Goal: Task Accomplishment & Management: Use online tool/utility

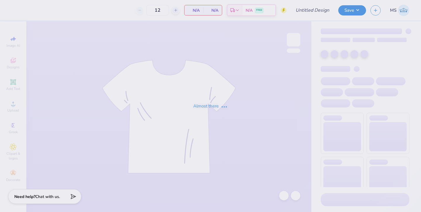
type input "Fusion Pocket Pants"
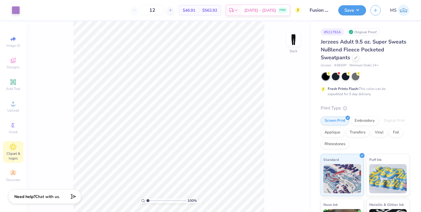
click at [15, 159] on span "Clipart & logos" at bounding box center [13, 155] width 20 height 9
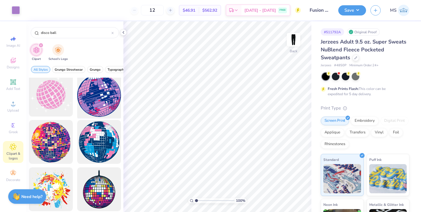
scroll to position [5, 0]
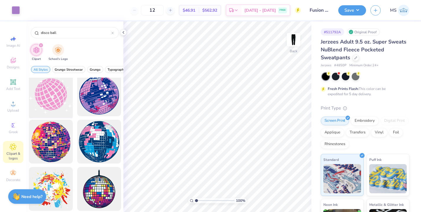
type input "disco ball"
click at [52, 102] on div at bounding box center [51, 94] width 48 height 48
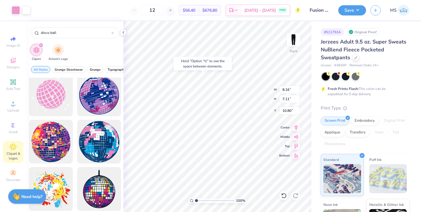
type input "10.80"
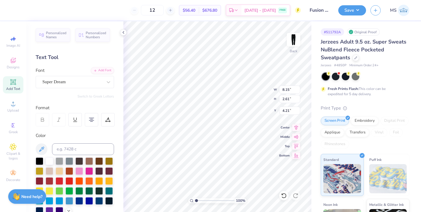
type input "4.21"
type input "8.16"
type input "7.11"
type input "10.80"
type input "8.15"
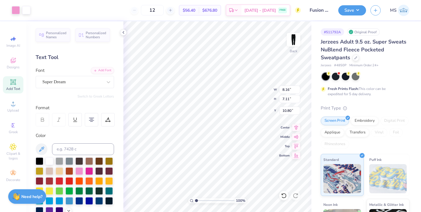
type input "2.61"
type input "8.19"
type input "8.16"
type input "7.11"
type input "0.50"
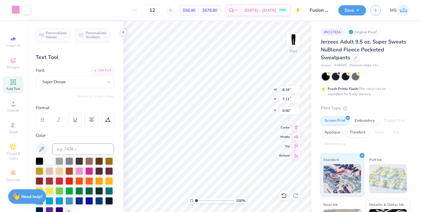
click at [15, 11] on div at bounding box center [16, 10] width 8 height 8
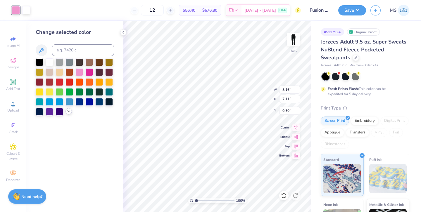
click at [69, 112] on icon at bounding box center [68, 111] width 5 height 5
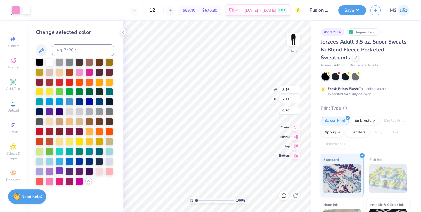
click at [59, 171] on div at bounding box center [60, 171] width 8 height 8
click at [47, 172] on div at bounding box center [50, 171] width 8 height 8
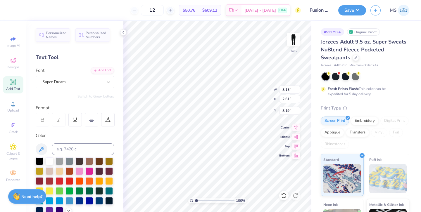
scroll to position [0, 0]
type input "8.16"
type input "7.11"
type input "0.50"
type input "5.96"
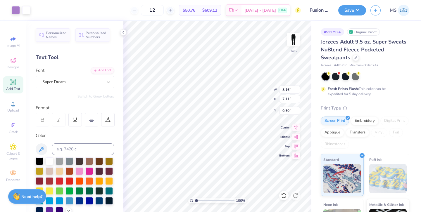
type input "5.19"
type input "2.41"
type input "1.97"
type input "8.15"
type input "2.61"
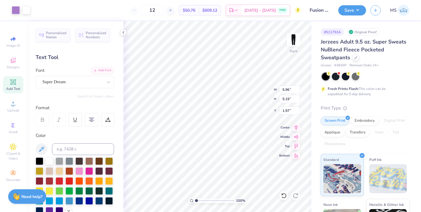
type input "8.19"
click at [67, 81] on div "Super Dream" at bounding box center [72, 81] width 61 height 9
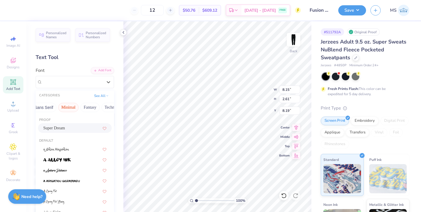
scroll to position [0, 120]
click at [50, 108] on button "Retro" at bounding box center [47, 107] width 15 height 9
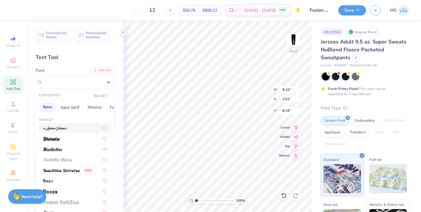
click at [67, 130] on div at bounding box center [74, 128] width 63 height 6
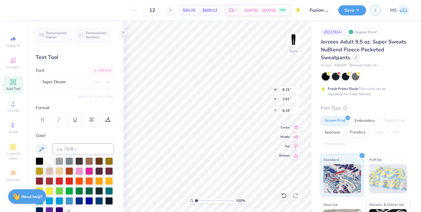
type input "5.40"
type input "2.60"
type input "8.20"
click at [50, 82] on div "a Antara Distance" at bounding box center [72, 81] width 61 height 9
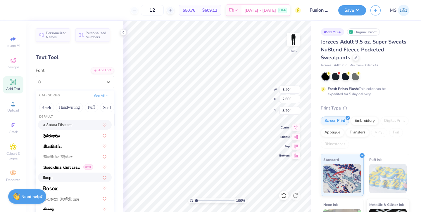
scroll to position [46, 0]
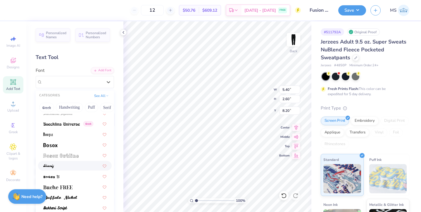
click at [55, 166] on div at bounding box center [74, 166] width 63 height 6
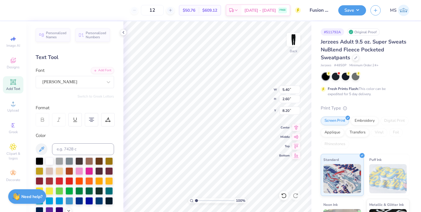
type input "5.60"
type input "2.69"
type input "8.15"
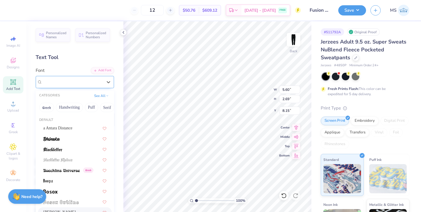
click at [63, 82] on div "Brandy" at bounding box center [72, 81] width 61 height 9
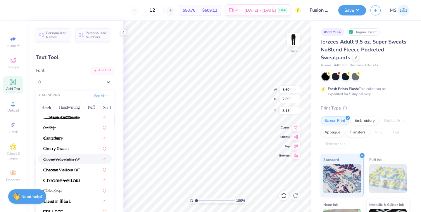
scroll to position [162, 0]
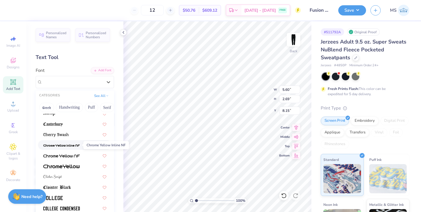
click at [68, 147] on img at bounding box center [61, 146] width 37 height 4
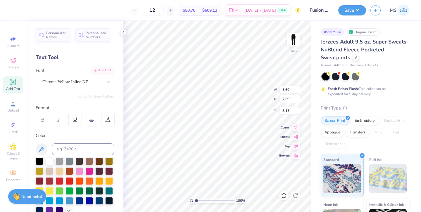
type input "8.15"
type input "2.51"
type input "8.24"
click at [61, 80] on div "Chrome Yellow Inline NF" at bounding box center [72, 81] width 61 height 9
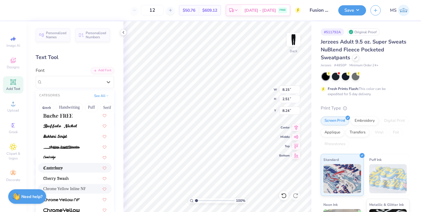
scroll to position [122, 0]
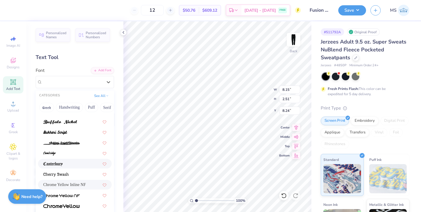
click at [65, 163] on div at bounding box center [74, 164] width 63 height 6
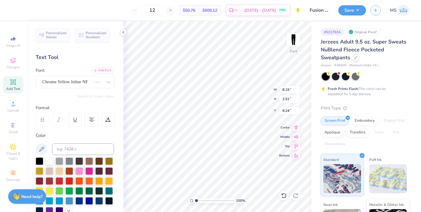
type input "6.44"
type input "2.54"
type input "8.23"
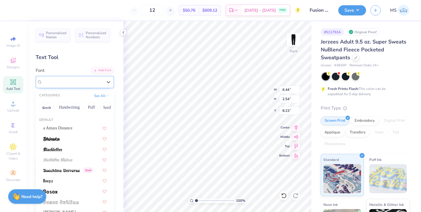
click at [58, 85] on div "Canterbury" at bounding box center [72, 81] width 61 height 9
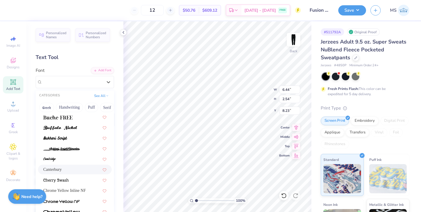
scroll to position [292, 0]
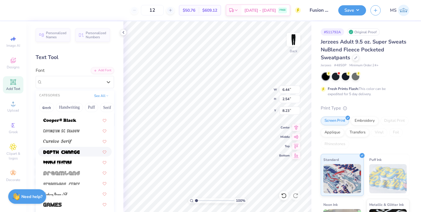
click at [66, 151] on img at bounding box center [61, 152] width 37 height 4
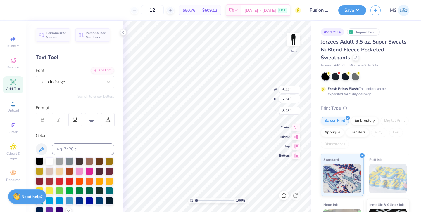
type input "8.16"
type input "0.84"
type input "9.08"
click at [61, 82] on div "depth charge" at bounding box center [72, 81] width 61 height 9
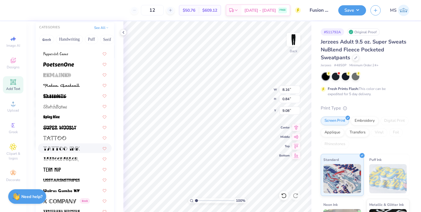
scroll to position [712, 0]
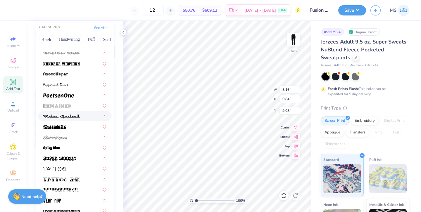
click at [58, 118] on img at bounding box center [61, 117] width 37 height 4
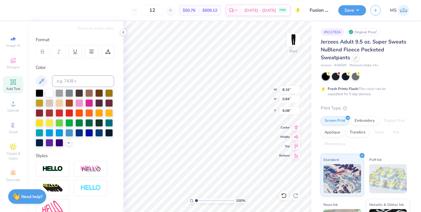
type input "1.33"
type input "8.83"
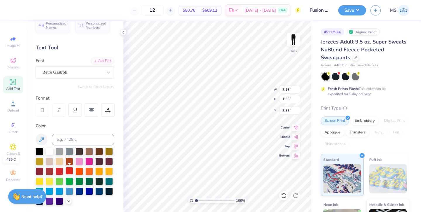
scroll to position [0, 0]
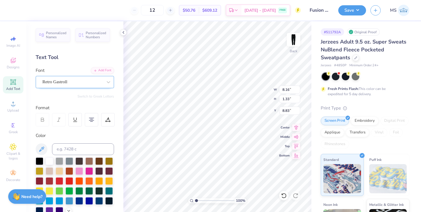
click at [67, 83] on div "Retro Gastroll" at bounding box center [72, 81] width 61 height 9
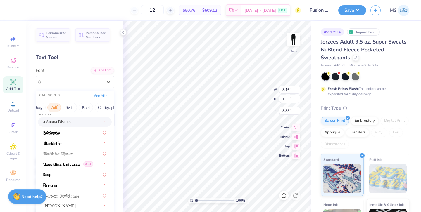
scroll to position [0, 44]
click at [77, 106] on button "Bold" at bounding box center [79, 107] width 14 height 9
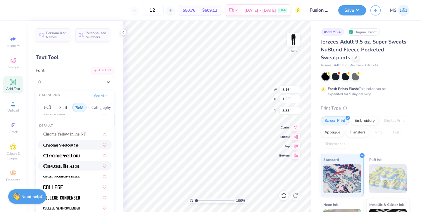
scroll to position [18, 0]
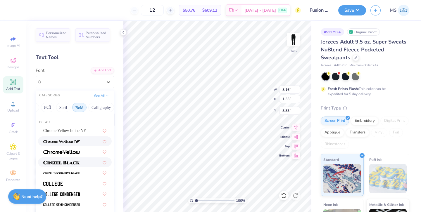
click at [73, 161] on img at bounding box center [61, 163] width 37 height 4
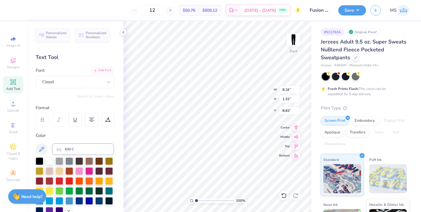
type input "6.55"
type input "0.58"
type input "9.21"
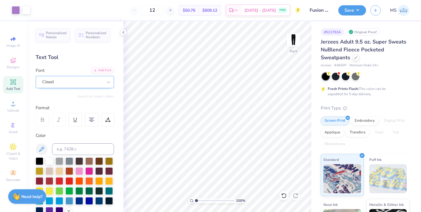
click at [90, 82] on div "Cinzel" at bounding box center [72, 81] width 61 height 9
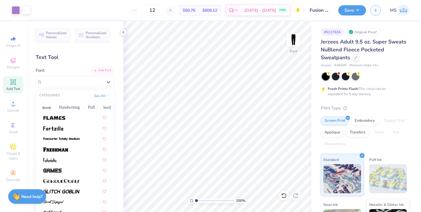
scroll to position [218, 0]
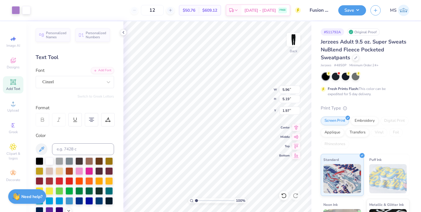
type input "1.27"
type input "6.55"
type input "0.58"
type input "9.23"
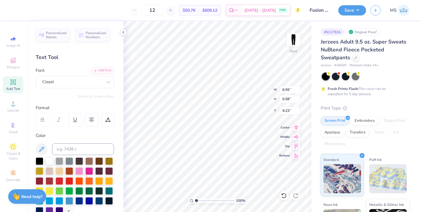
type textarea "fusion dance 25-26"
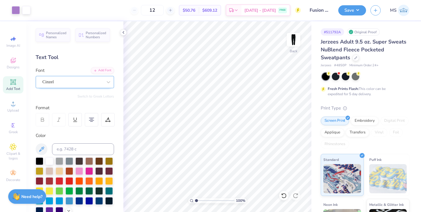
click at [66, 79] on div "Cinzel" at bounding box center [72, 81] width 61 height 9
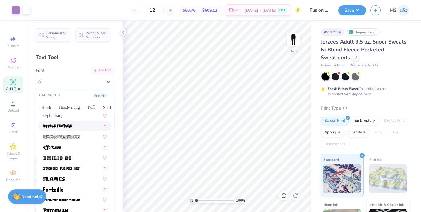
scroll to position [149, 0]
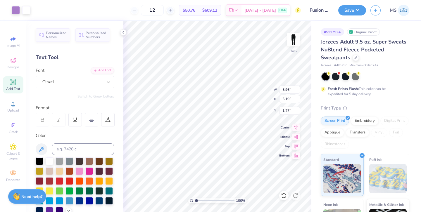
type input "2.71"
click at [164, 10] on input "12" at bounding box center [152, 10] width 23 height 11
type input "1"
type input "55"
click at [345, 11] on button "Save" at bounding box center [352, 9] width 28 height 10
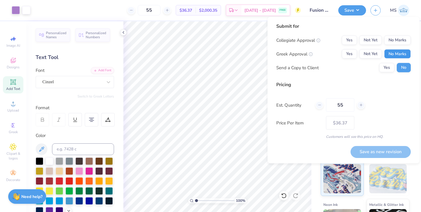
click at [395, 56] on button "No Marks" at bounding box center [397, 53] width 27 height 9
click at [395, 41] on button "No Marks" at bounding box center [397, 40] width 27 height 9
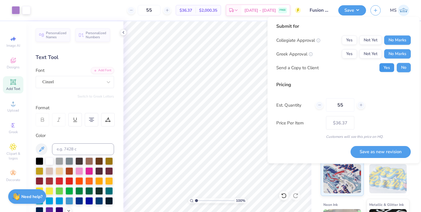
click at [388, 68] on button "Yes" at bounding box center [386, 67] width 15 height 9
click at [369, 149] on button "Save as new revision" at bounding box center [380, 152] width 60 height 12
type input "$36.37"
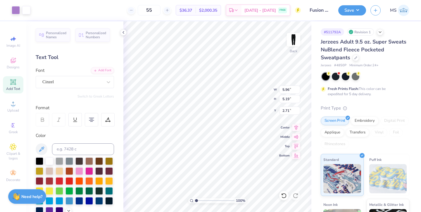
type input "5.19"
type input "4.52"
type input "2.70"
type input "6.55"
type input "1.72"
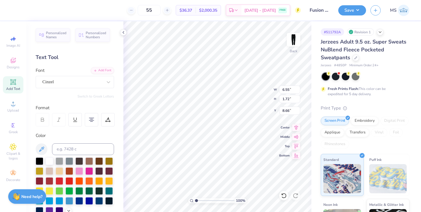
type input "8.11"
type input "2.93"
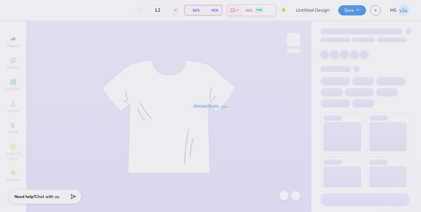
type input "Fusion Dance Sweatshirt F25"
type input "39"
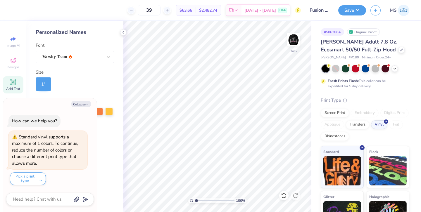
click at [10, 83] on icon at bounding box center [13, 82] width 7 height 7
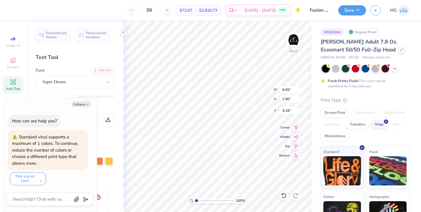
type textarea "x"
type textarea "F"
type textarea "x"
type textarea "Fu"
type textarea "x"
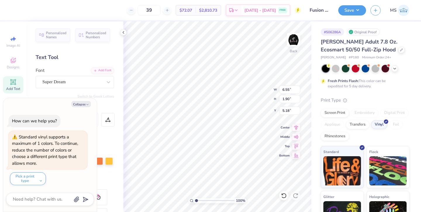
type textarea "Fus"
type textarea "x"
type textarea "Fusio"
type textarea "x"
type textarea "Fusion"
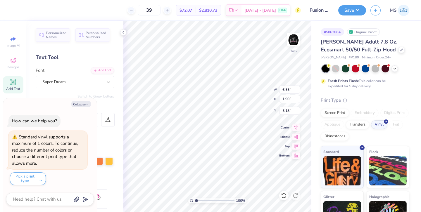
type textarea "x"
type textarea "Fusion D"
type textarea "x"
type textarea "Fusion Da"
type textarea "x"
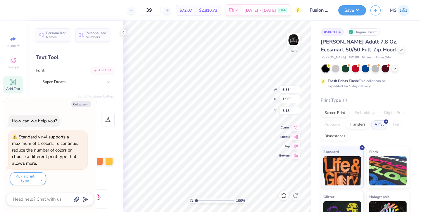
type textarea "Fusion [PERSON_NAME]"
type textarea "x"
type textarea "Fusion Danc"
type textarea "x"
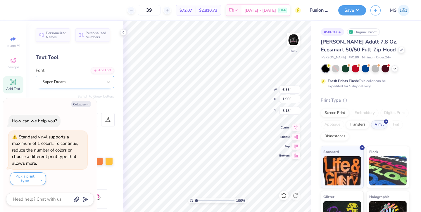
type textarea "Fusion Dance"
click at [76, 77] on div "Super Dream" at bounding box center [75, 82] width 78 height 12
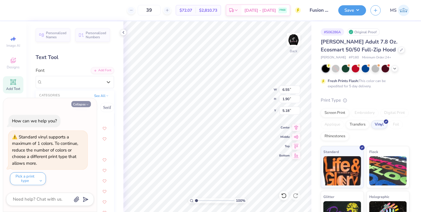
click at [86, 104] on icon "button" at bounding box center [88, 105] width 4 height 4
type textarea "x"
type input "8.62"
type input "1.02"
type input "5.62"
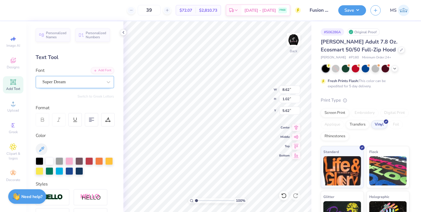
click at [85, 87] on div "Super Dream" at bounding box center [75, 82] width 78 height 12
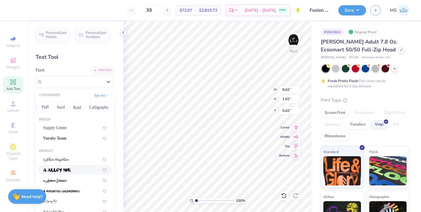
scroll to position [0, 47]
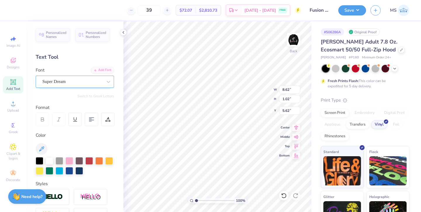
type input "7.95"
type input "0.94"
type input "5.70"
type input "2.06"
type input "6.51"
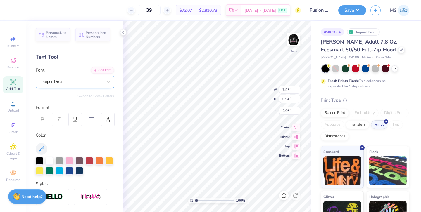
type input "0.77"
type input "2.23"
type input "1.24"
type textarea "Fusion Dance 25-26'"
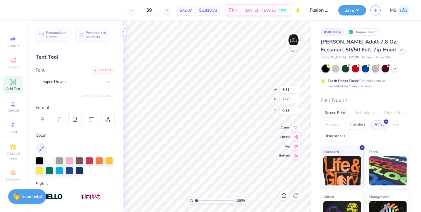
type input "0.50"
type textarea "Fusion Dance 25-26'"
type input "5.35"
type input "1.71"
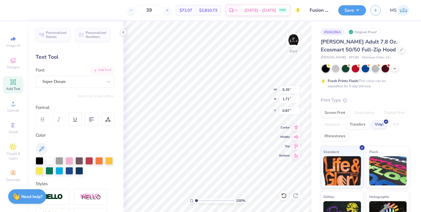
type input "1.82"
click at [18, 152] on span "Clipart & logos" at bounding box center [13, 155] width 20 height 9
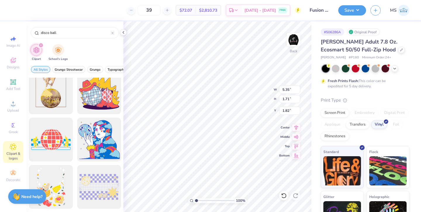
scroll to position [0, 0]
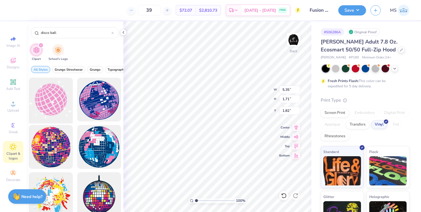
type input "disco ball"
click at [46, 90] on div at bounding box center [51, 100] width 48 height 48
click at [50, 103] on div at bounding box center [51, 100] width 48 height 48
click at [60, 104] on div at bounding box center [51, 100] width 48 height 48
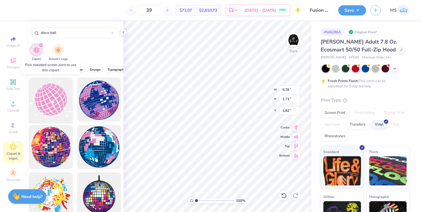
click at [72, 92] on div at bounding box center [51, 100] width 48 height 48
click at [63, 93] on div at bounding box center [51, 100] width 48 height 48
click at [338, 114] on div "Screen Print" at bounding box center [335, 112] width 28 height 9
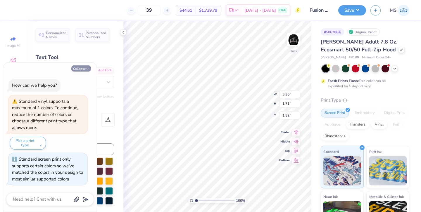
click at [86, 69] on icon "button" at bounding box center [88, 69] width 4 height 4
type textarea "x"
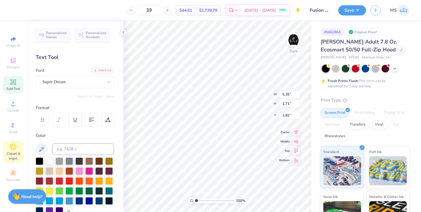
click at [9, 156] on span "Clipart & logos" at bounding box center [13, 155] width 20 height 9
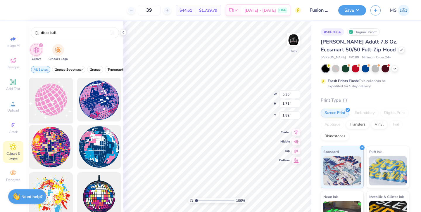
click at [50, 103] on div at bounding box center [51, 100] width 48 height 48
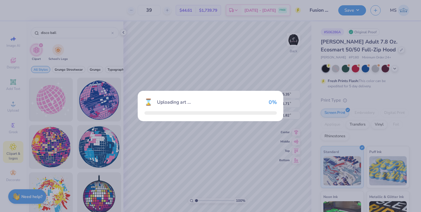
type input "8.61"
type input "7.51"
type input "3.00"
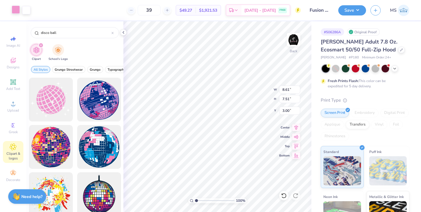
click at [14, 9] on div at bounding box center [16, 10] width 8 height 8
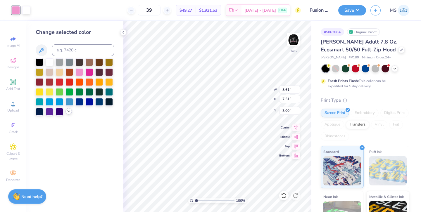
click at [66, 112] on icon at bounding box center [68, 111] width 5 height 5
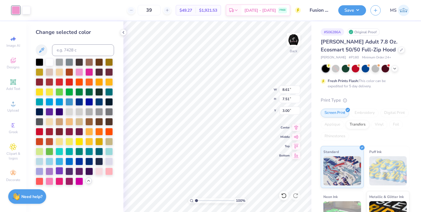
click at [51, 173] on div at bounding box center [50, 172] width 8 height 8
type input "7.23"
type input "6.30"
type input "4.20"
type input "4.19"
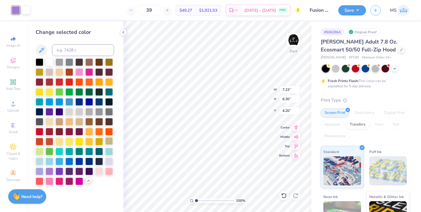
type input "3.65"
type input "6.86"
type input "5.35"
type input "1.71"
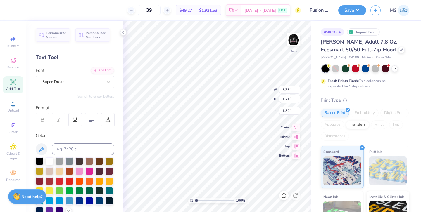
type input "3.96"
type input "4.19"
type input "3.65"
type input "1.60"
type input "3.96"
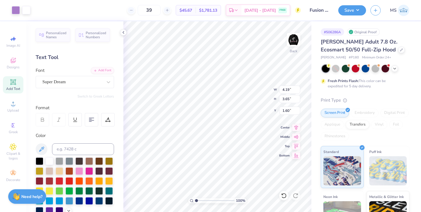
type input "3.45"
type input "0.50"
type input "5.35"
type input "1.71"
type input "3.96"
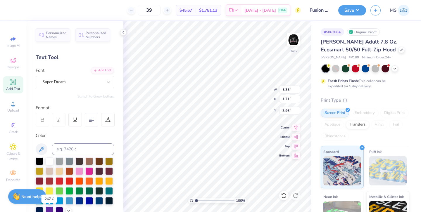
click at [51, 209] on div at bounding box center [50, 211] width 8 height 8
click at [51, 160] on div at bounding box center [50, 161] width 8 height 8
click at [158, 12] on input "39" at bounding box center [149, 10] width 23 height 11
type input "3"
type input "55"
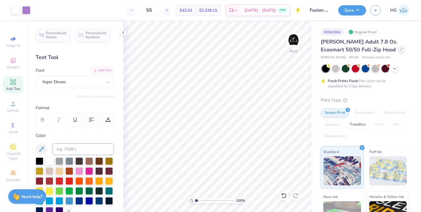
click at [398, 51] on div at bounding box center [401, 49] width 6 height 6
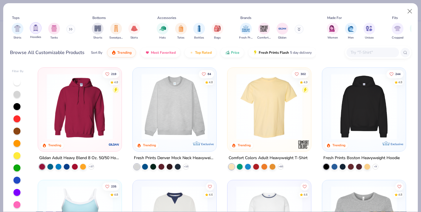
click at [33, 26] on img "filter for Hoodies" at bounding box center [35, 28] width 6 height 7
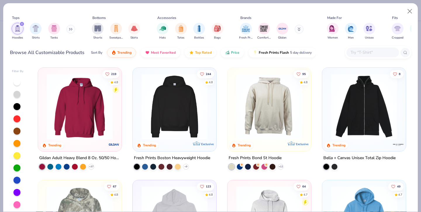
click at [72, 28] on icon at bounding box center [71, 29] width 1 height 2
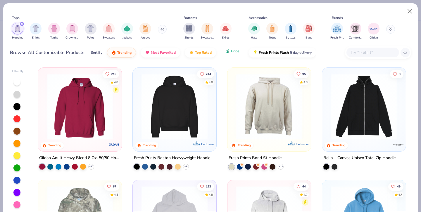
click at [229, 53] on icon "button" at bounding box center [227, 51] width 5 height 5
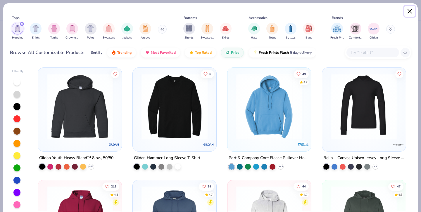
click at [412, 8] on button "Close" at bounding box center [409, 11] width 11 height 11
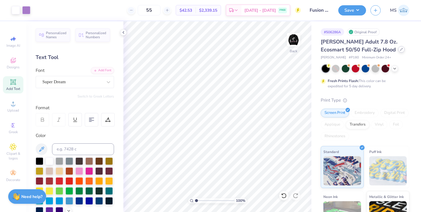
click at [398, 49] on div at bounding box center [401, 49] width 6 height 6
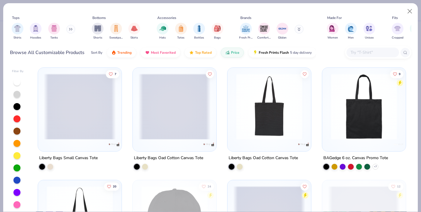
scroll to position [13, 0]
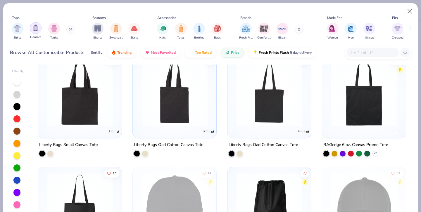
click at [30, 29] on div "filter for Hoodies" at bounding box center [36, 28] width 12 height 12
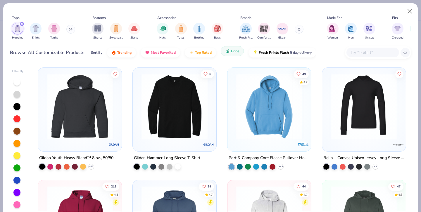
click at [227, 53] on icon "button" at bounding box center [227, 51] width 5 height 5
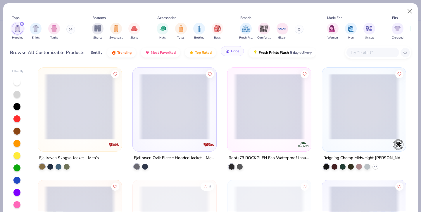
click at [230, 52] on button "Price" at bounding box center [232, 51] width 23 height 10
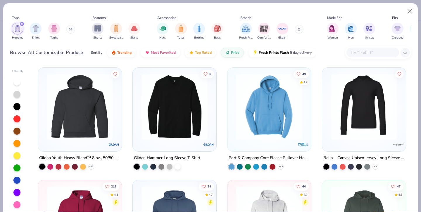
click at [278, 128] on img at bounding box center [269, 107] width 72 height 66
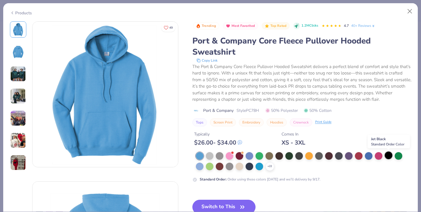
click at [387, 156] on div at bounding box center [389, 156] width 8 height 8
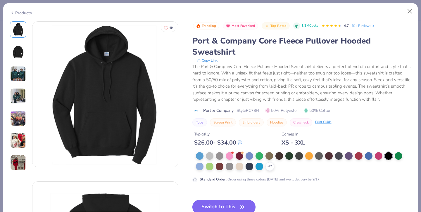
click at [217, 208] on button "Switch to This" at bounding box center [223, 207] width 63 height 15
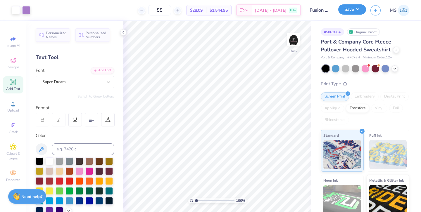
click at [346, 10] on button "Save" at bounding box center [352, 9] width 28 height 10
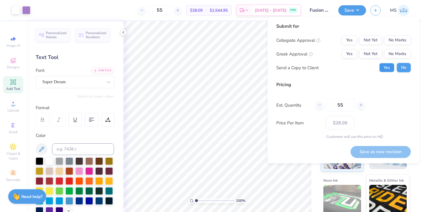
click at [387, 66] on button "Yes" at bounding box center [386, 67] width 15 height 9
click at [398, 53] on button "No Marks" at bounding box center [397, 53] width 27 height 9
click at [400, 40] on button "No Marks" at bounding box center [397, 40] width 27 height 9
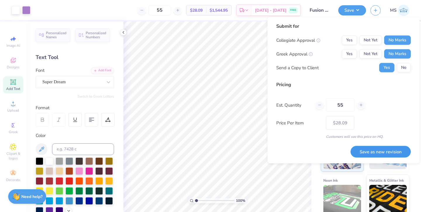
click at [387, 154] on button "Save as new revision" at bounding box center [380, 152] width 60 height 12
type input "$28.09"
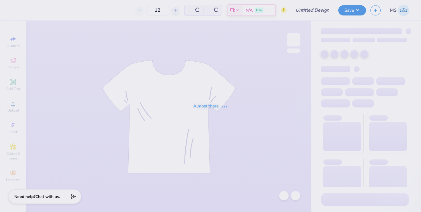
type input "Fusion Dance Sweatshirt F25"
type input "39"
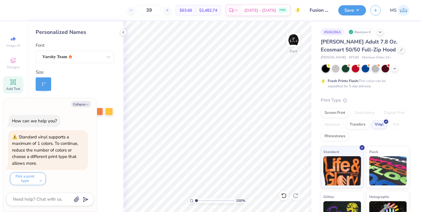
click at [15, 83] on icon at bounding box center [13, 82] width 7 height 7
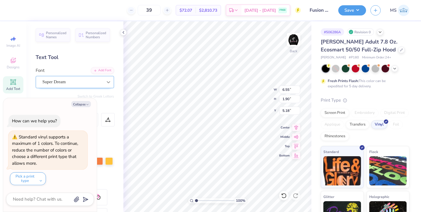
type textarea "x"
type textarea "Fu"
type textarea "x"
type textarea "Fus"
type textarea "x"
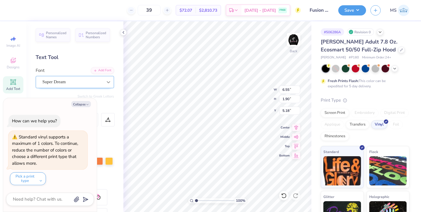
type textarea "Fusio"
type textarea "x"
type textarea "Fusion"
type textarea "x"
type textarea "Fusion"
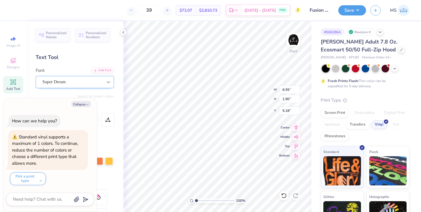
type textarea "x"
type textarea "Fusion Da"
type textarea "x"
type textarea "Fusion [PERSON_NAME]"
type textarea "x"
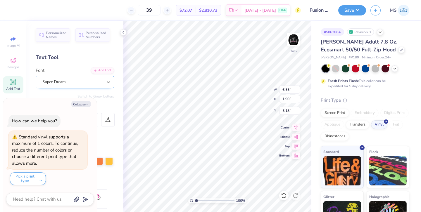
scroll to position [0, 1]
type textarea "Fusion Danc"
type textarea "x"
type textarea "Fusion Dance"
click at [88, 103] on icon "button" at bounding box center [88, 105] width 4 height 4
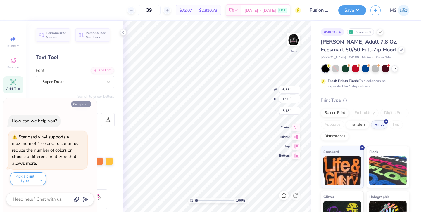
type textarea "x"
type input "8.62"
type input "1.02"
type input "5.62"
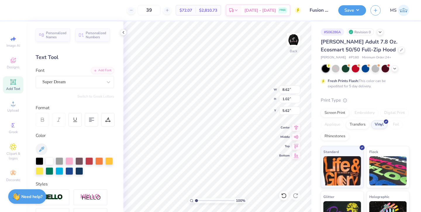
type input "8.40"
type input "0.99"
type input "5.64"
type textarea "Fusion Dance 25-26"
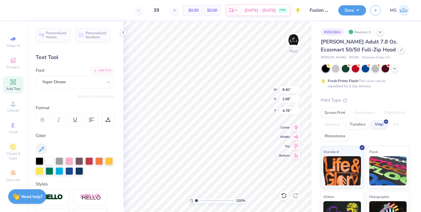
type input "5.50"
type input "1.76"
type input "3.00"
click at [11, 154] on span "Clipart & logos" at bounding box center [13, 155] width 20 height 9
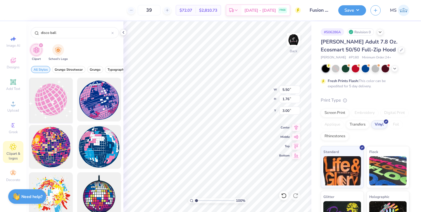
type input "disco ball"
click at [48, 103] on div at bounding box center [51, 100] width 48 height 48
click at [341, 114] on div "Screen Print" at bounding box center [335, 112] width 28 height 9
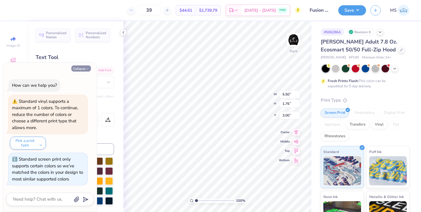
click at [86, 65] on button "Collapse" at bounding box center [81, 68] width 20 height 6
type textarea "x"
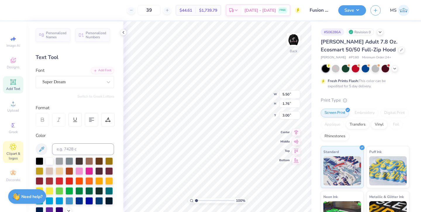
click at [12, 144] on icon at bounding box center [13, 147] width 6 height 6
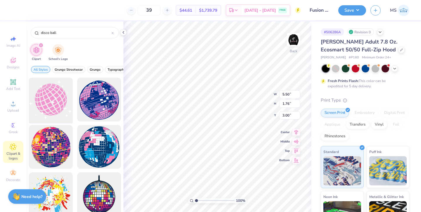
click at [51, 94] on div at bounding box center [51, 100] width 48 height 48
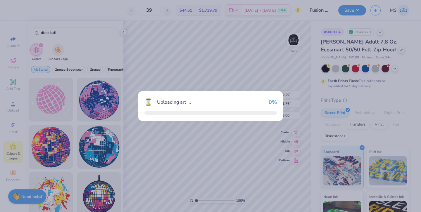
type input "8.61"
type input "7.51"
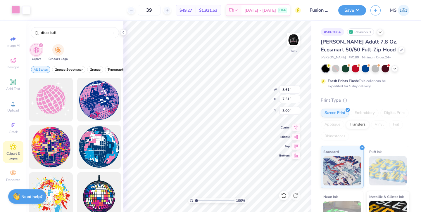
click at [15, 12] on div at bounding box center [16, 10] width 8 height 8
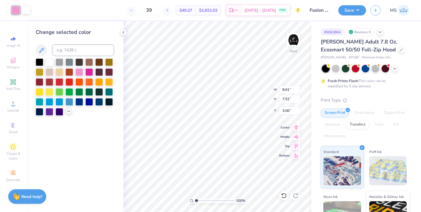
click at [68, 113] on icon at bounding box center [68, 111] width 5 height 5
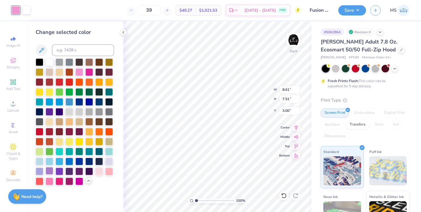
click at [49, 170] on div at bounding box center [50, 171] width 8 height 8
type input "6.12"
type input "5.33"
type input "5.15"
type input "4.76"
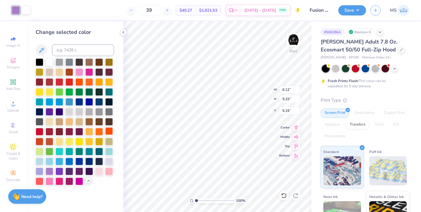
type input "4.15"
type input "6.43"
type input "3.85"
type input "3.35"
type input "7.23"
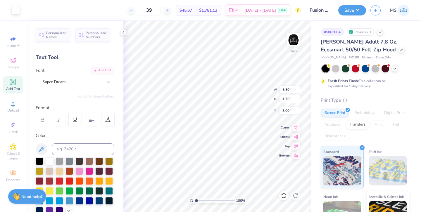
type input "6.13"
type input "3.85"
type input "3.35"
type input "0.50"
type input "5.50"
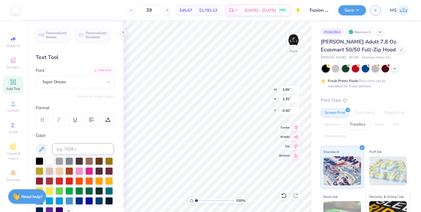
type input "1.76"
type input "3.85"
click at [160, 10] on input "39" at bounding box center [149, 10] width 23 height 11
type input "3"
type input "55"
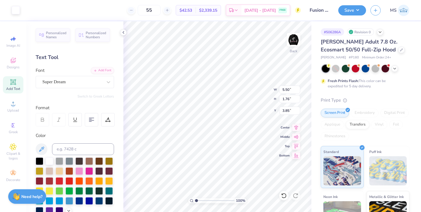
type input "5.50"
type input "1.76"
type input "3.85"
type input "3.35"
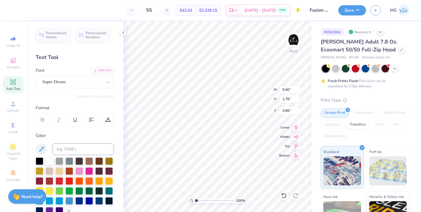
type input "0.50"
type input "5.50"
type input "1.76"
type input "3.85"
type input "5.38"
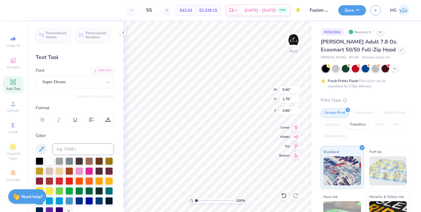
type input "1.72"
type input "3.89"
click at [347, 11] on button "Save" at bounding box center [352, 9] width 28 height 10
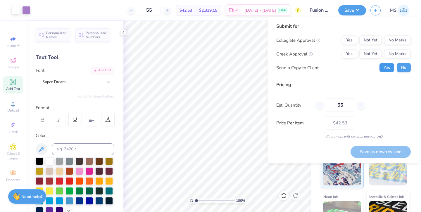
click at [384, 65] on button "Yes" at bounding box center [386, 67] width 15 height 9
click at [405, 55] on button "No Marks" at bounding box center [397, 53] width 27 height 9
click at [404, 42] on button "No Marks" at bounding box center [397, 40] width 27 height 9
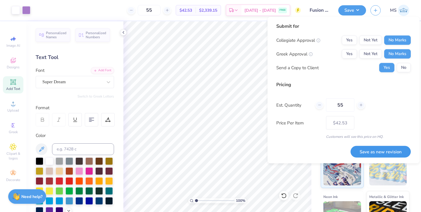
click at [386, 151] on button "Save as new revision" at bounding box center [380, 152] width 60 height 12
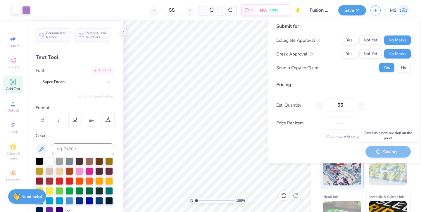
click at [386, 151] on div "Saving..." at bounding box center [387, 152] width 45 height 12
type input "$42.53"
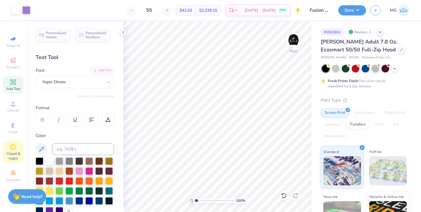
click at [10, 157] on span "Clipart & logos" at bounding box center [13, 155] width 20 height 9
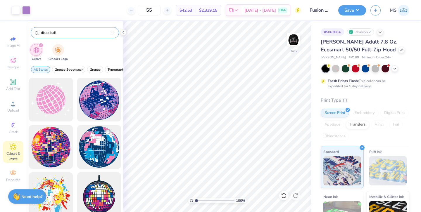
click at [113, 32] on icon at bounding box center [112, 33] width 2 height 2
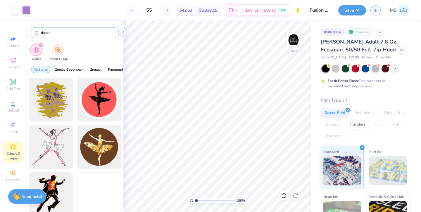
scroll to position [1072, 0]
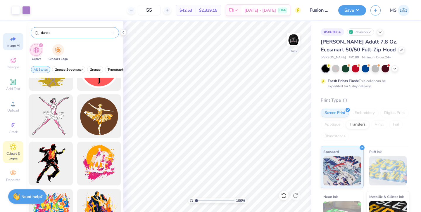
type input "dance"
click at [14, 46] on span "Image AI" at bounding box center [13, 45] width 14 height 5
select select "4"
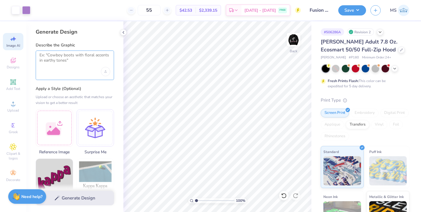
click at [76, 64] on textarea at bounding box center [74, 60] width 71 height 15
click at [14, 71] on div "Designs" at bounding box center [13, 63] width 20 height 17
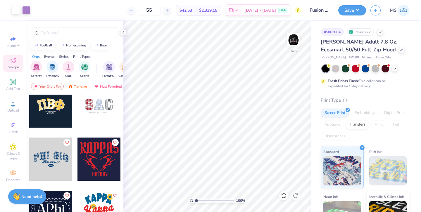
scroll to position [915, 0]
click at [124, 30] on icon at bounding box center [123, 32] width 5 height 5
